Goal: Entertainment & Leisure: Consume media (video, audio)

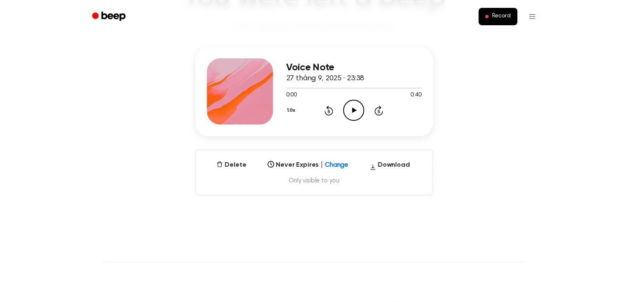
scroll to position [83, 0]
click at [347, 123] on div "Voice Note 27 tháng 9, 2025 · 23:38 0:00 0:40 Your browser does not support the…" at bounding box center [354, 91] width 136 height 66
click at [353, 118] on icon "Play Audio" at bounding box center [353, 110] width 21 height 21
click at [342, 111] on div "1.0x Rewind 5 seconds Pause Audio Skip 5 seconds" at bounding box center [354, 110] width 136 height 21
click at [355, 113] on icon at bounding box center [354, 109] width 4 height 5
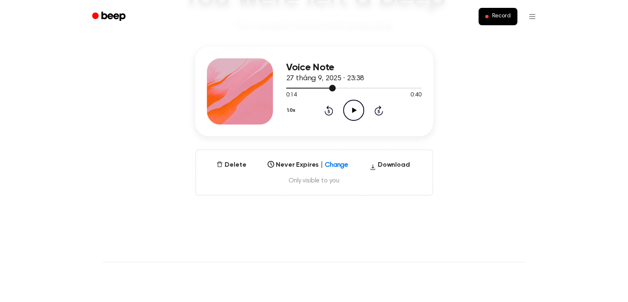
click at [288, 88] on div at bounding box center [311, 88] width 50 height 1
click at [340, 100] on div "1.0x Rewind 5 seconds Play Audio Skip 5 seconds" at bounding box center [354, 110] width 136 height 21
click at [354, 109] on icon at bounding box center [354, 109] width 5 height 5
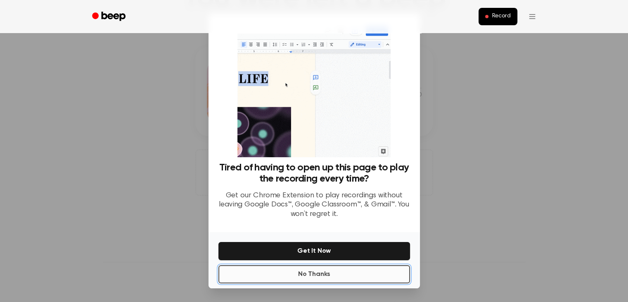
click at [333, 273] on button "No Thanks" at bounding box center [315, 274] width 192 height 18
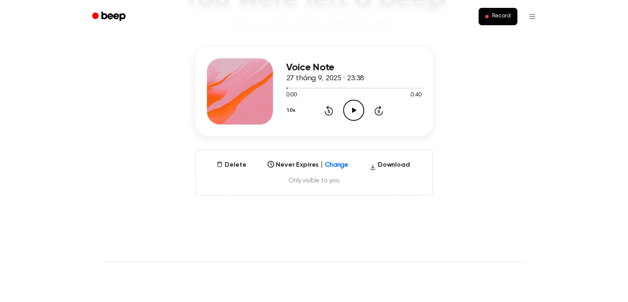
click at [351, 117] on icon "Play Audio" at bounding box center [353, 110] width 21 height 21
click at [351, 116] on icon "Pause Audio" at bounding box center [353, 110] width 21 height 21
click at [354, 114] on icon "Play Audio" at bounding box center [353, 110] width 21 height 21
click at [354, 113] on icon "Pause Audio" at bounding box center [353, 110] width 21 height 21
click at [346, 111] on icon "Play Audio" at bounding box center [353, 110] width 21 height 21
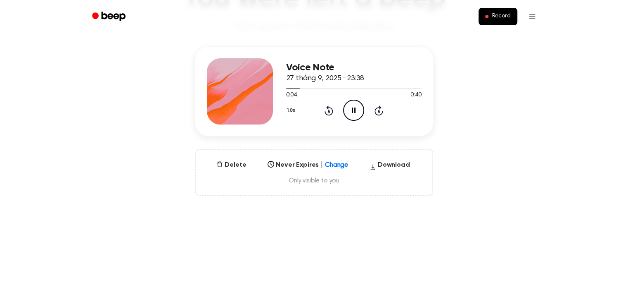
click at [347, 111] on icon "Pause Audio" at bounding box center [353, 110] width 21 height 21
click at [350, 113] on icon "Play Audio" at bounding box center [353, 110] width 21 height 21
click at [352, 112] on icon "Pause Audio" at bounding box center [353, 110] width 21 height 21
click at [359, 103] on icon "Play Audio" at bounding box center [353, 110] width 21 height 21
click at [359, 103] on icon "Pause Audio" at bounding box center [353, 110] width 21 height 21
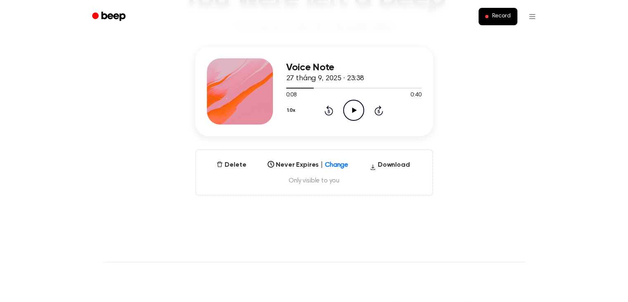
click at [347, 105] on icon "Play Audio" at bounding box center [353, 110] width 21 height 21
click at [347, 105] on icon "Pause Audio" at bounding box center [353, 110] width 21 height 21
click at [354, 114] on icon "Pause Audio" at bounding box center [353, 110] width 21 height 21
click at [355, 107] on icon "Play Audio" at bounding box center [353, 110] width 21 height 21
click at [355, 108] on icon at bounding box center [354, 109] width 4 height 5
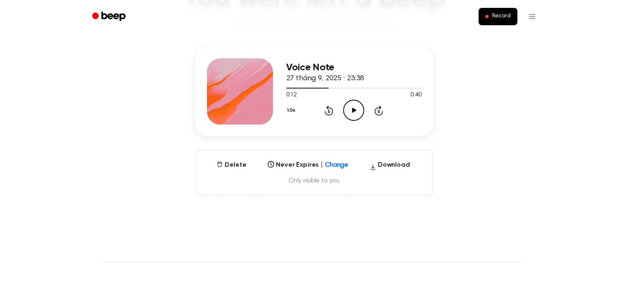
click at [352, 108] on icon "Play Audio" at bounding box center [353, 110] width 21 height 21
click at [352, 108] on icon at bounding box center [354, 109] width 4 height 5
click at [359, 117] on icon "Play Audio" at bounding box center [353, 110] width 21 height 21
click at [352, 109] on icon at bounding box center [354, 109] width 4 height 5
click at [342, 88] on div at bounding box center [318, 88] width 64 height 1
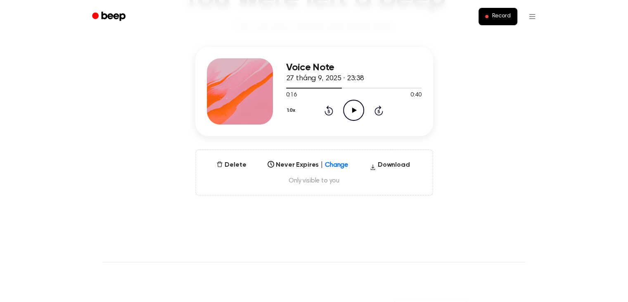
click at [345, 112] on icon "Play Audio" at bounding box center [353, 110] width 21 height 21
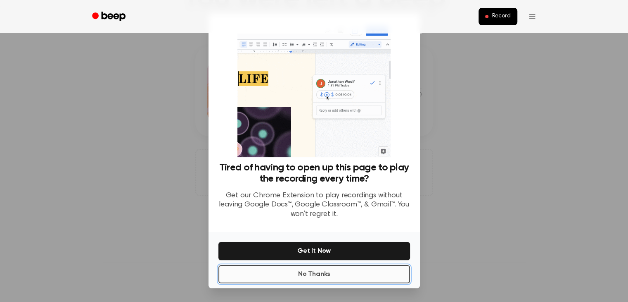
click at [322, 272] on button "No Thanks" at bounding box center [315, 274] width 192 height 18
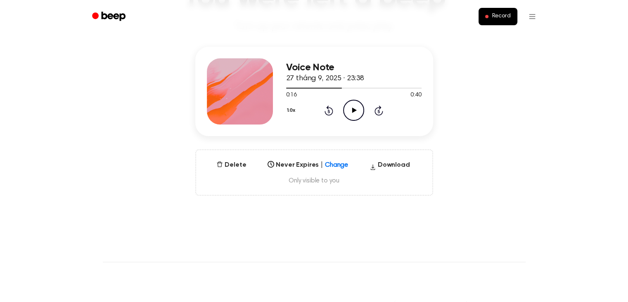
click at [351, 117] on icon "Play Audio" at bounding box center [353, 110] width 21 height 21
click at [351, 116] on icon "Pause Audio" at bounding box center [353, 110] width 21 height 21
click at [344, 89] on span at bounding box center [346, 88] width 7 height 7
click at [352, 114] on icon "Play Audio" at bounding box center [353, 110] width 21 height 21
click at [333, 91] on div "0:17 0:40" at bounding box center [354, 95] width 136 height 9
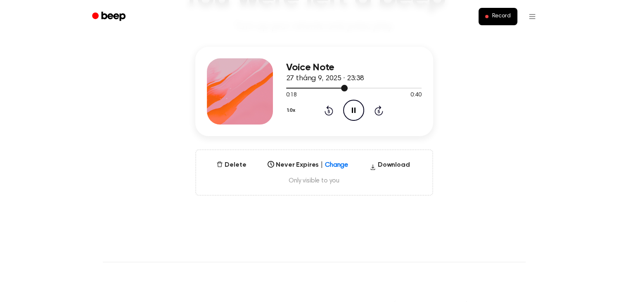
click at [333, 90] on div at bounding box center [354, 87] width 136 height 7
click at [346, 88] on div at bounding box center [324, 88] width 77 height 1
click at [340, 86] on div at bounding box center [354, 87] width 136 height 7
click at [354, 111] on icon at bounding box center [354, 109] width 4 height 5
click at [326, 88] on div at bounding box center [354, 87] width 136 height 7
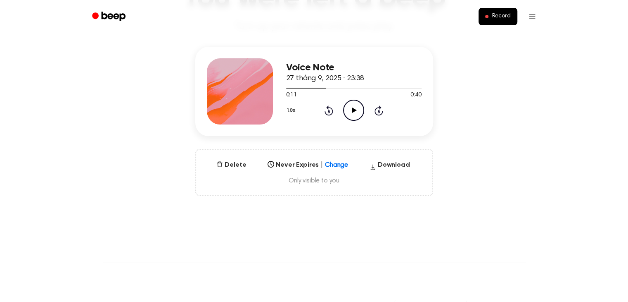
drag, startPoint x: 335, startPoint y: 95, endPoint x: 340, endPoint y: 97, distance: 6.1
click at [335, 95] on div "0:11 0:40" at bounding box center [354, 95] width 136 height 9
click at [351, 114] on icon "Play Audio" at bounding box center [353, 110] width 21 height 21
click at [353, 88] on div at bounding box center [340, 88] width 109 height 1
click at [352, 90] on div at bounding box center [354, 87] width 136 height 7
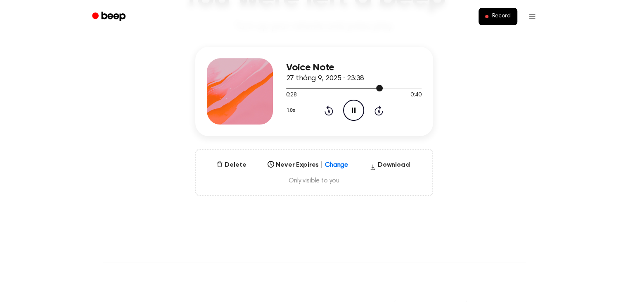
click at [352, 88] on div at bounding box center [334, 88] width 97 height 1
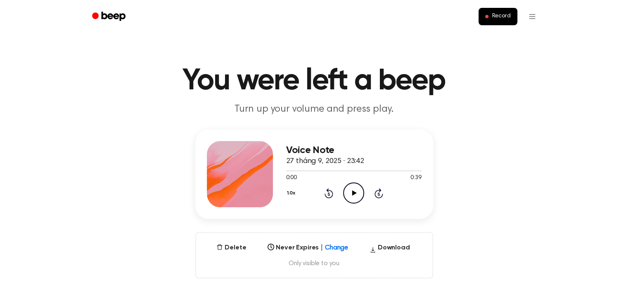
click at [333, 178] on div "0:00 0:39" at bounding box center [354, 178] width 136 height 9
click at [354, 185] on icon "Play Audio" at bounding box center [353, 192] width 21 height 21
click at [285, 169] on div "Voice Note 27 tháng 9, 2025 · 23:42 0:25 0:39 Your browser does not support the…" at bounding box center [314, 173] width 238 height 89
click at [286, 169] on div at bounding box center [354, 170] width 136 height 7
click at [287, 171] on div at bounding box center [354, 170] width 136 height 7
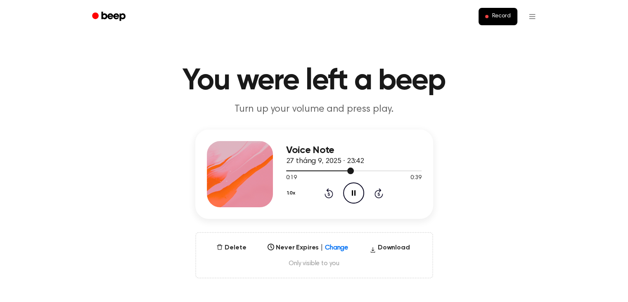
click at [309, 169] on div at bounding box center [354, 170] width 136 height 7
click at [351, 171] on div at bounding box center [354, 170] width 136 height 1
click at [352, 191] on icon at bounding box center [354, 192] width 5 height 5
click at [313, 169] on div at bounding box center [354, 170] width 136 height 7
click at [344, 168] on div at bounding box center [354, 170] width 136 height 7
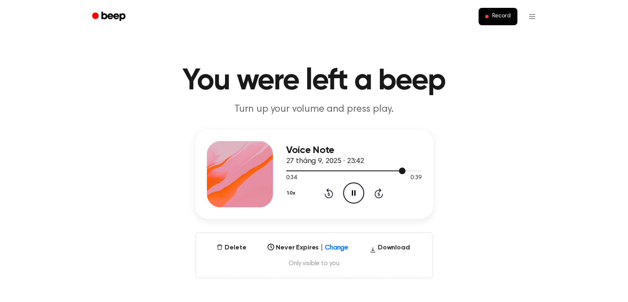
click at [359, 171] on div at bounding box center [354, 170] width 136 height 7
click at [355, 174] on div "0:38 0:39" at bounding box center [354, 178] width 136 height 9
click at [357, 169] on div at bounding box center [354, 170] width 136 height 7
click at [382, 169] on div at bounding box center [354, 170] width 136 height 7
click at [357, 202] on circle at bounding box center [354, 193] width 20 height 20
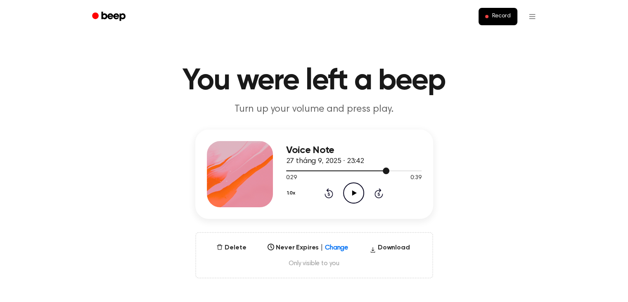
click at [383, 171] on div at bounding box center [354, 170] width 136 height 7
click at [352, 193] on icon at bounding box center [354, 192] width 5 height 5
click at [355, 174] on div "0:29 0:39" at bounding box center [354, 178] width 136 height 9
click at [346, 191] on icon "Play Audio" at bounding box center [353, 192] width 21 height 21
click at [299, 173] on div at bounding box center [354, 170] width 136 height 7
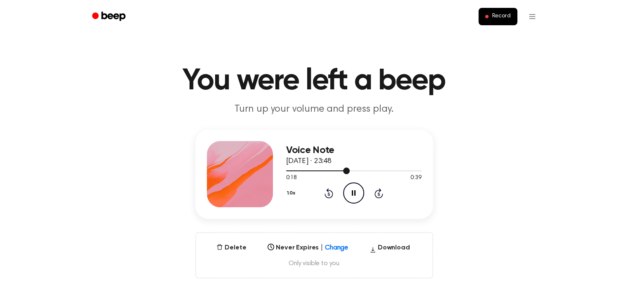
click at [288, 172] on div at bounding box center [354, 170] width 136 height 7
click at [292, 172] on div at bounding box center [354, 170] width 136 height 7
click at [344, 169] on div at bounding box center [354, 170] width 136 height 7
click at [353, 187] on icon "Play Audio" at bounding box center [353, 192] width 21 height 21
click at [332, 169] on div at bounding box center [354, 170] width 136 height 7
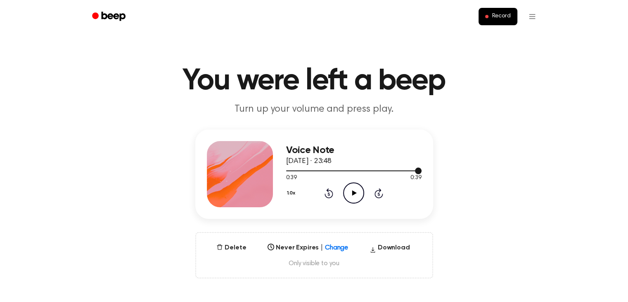
click at [354, 170] on div at bounding box center [354, 170] width 136 height 1
click at [352, 194] on icon "Play Audio" at bounding box center [353, 192] width 21 height 21
click at [350, 193] on icon "Play Audio" at bounding box center [353, 192] width 21 height 21
click at [309, 172] on div at bounding box center [354, 170] width 136 height 7
click at [300, 171] on div at bounding box center [354, 170] width 136 height 7
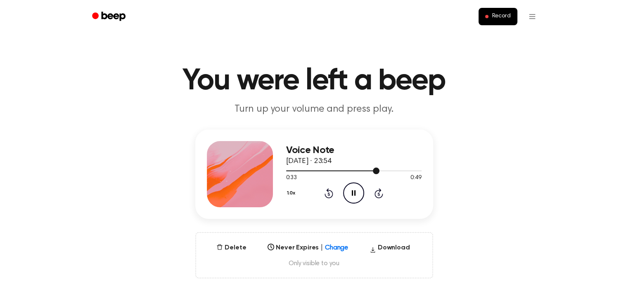
click at [302, 171] on div at bounding box center [332, 170] width 93 height 1
click at [321, 167] on div at bounding box center [354, 170] width 136 height 7
click at [358, 200] on icon "Play Audio" at bounding box center [353, 192] width 21 height 21
drag, startPoint x: 373, startPoint y: 169, endPoint x: 359, endPoint y: 177, distance: 16.8
click at [373, 169] on div at bounding box center [354, 170] width 136 height 7
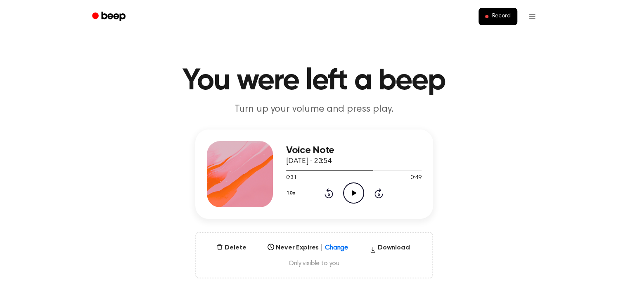
drag, startPoint x: 345, startPoint y: 197, endPoint x: 342, endPoint y: 184, distance: 13.1
click at [345, 196] on icon "Play Audio" at bounding box center [353, 192] width 21 height 21
